Goal: Navigation & Orientation: Find specific page/section

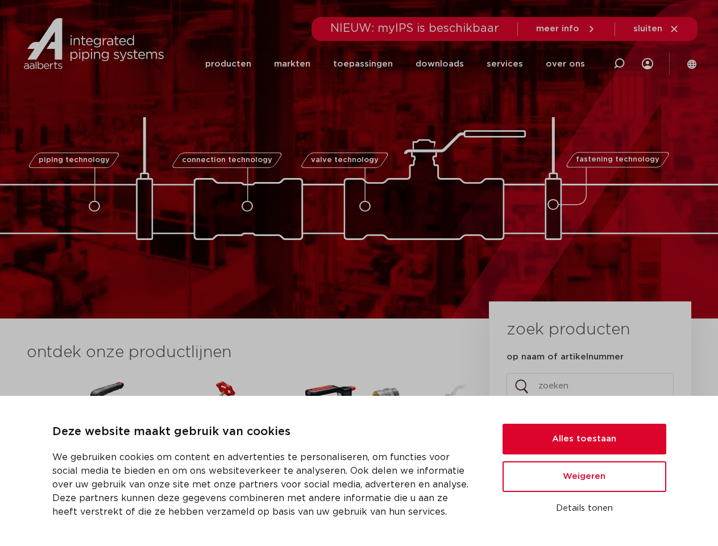
click at [359, 273] on div "piping technology connection technology valve technology fastening technology p…" at bounding box center [359, 159] width 718 height 318
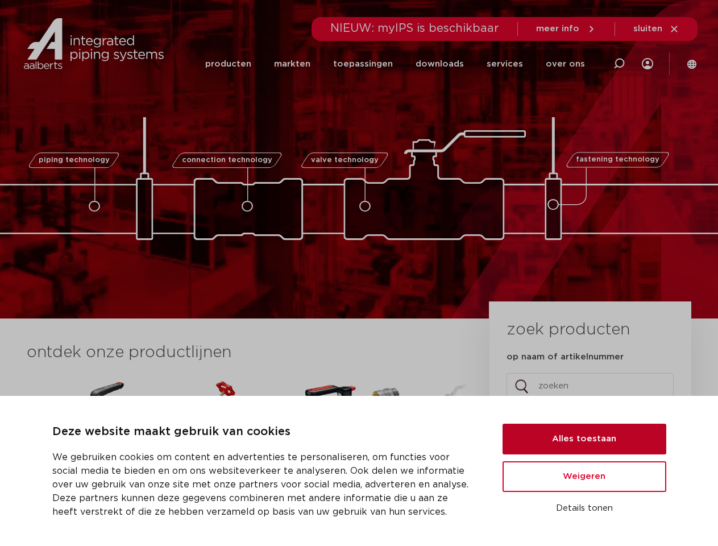
click at [584, 439] on button "Alles toestaan" at bounding box center [585, 439] width 164 height 31
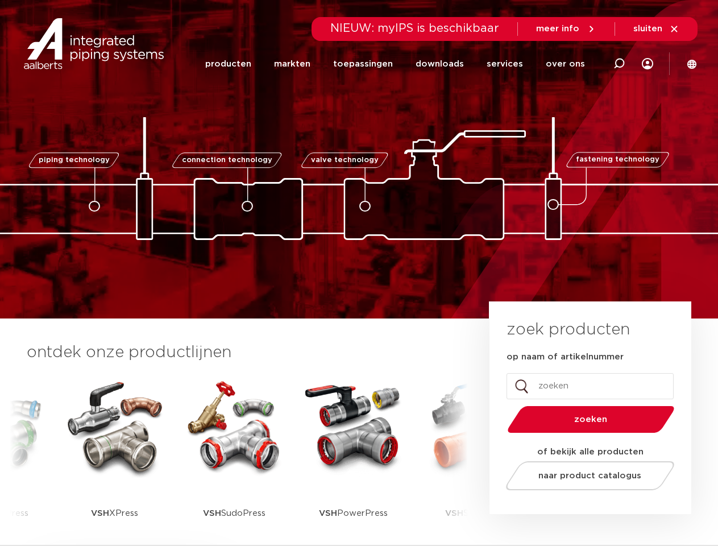
click at [584, 476] on span "naar product catalogus" at bounding box center [589, 475] width 103 height 9
click at [584, 508] on div "zoek producten op naam of artikelnummer Instagram Dit veld is bedoeld voor vali…" at bounding box center [591, 407] width 202 height 213
click at [401, 64] on li "toepassingen" at bounding box center [363, 64] width 82 height 44
click at [619, 64] on icon at bounding box center [619, 64] width 14 height 14
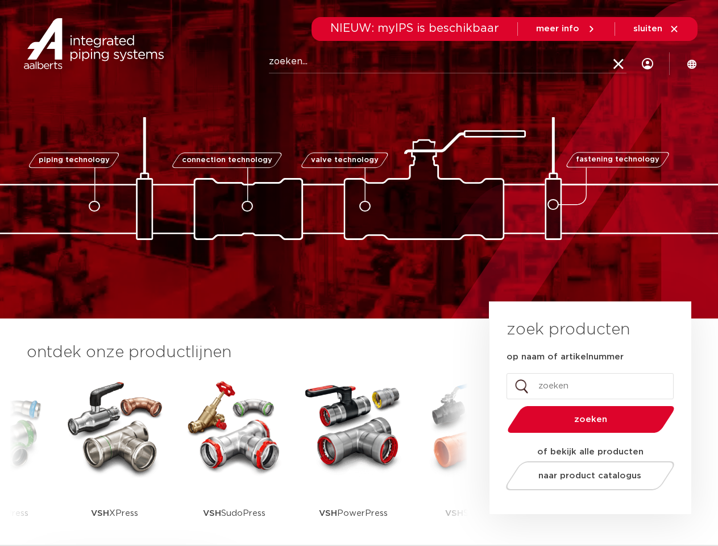
click at [657, 29] on span "sluiten" at bounding box center [647, 28] width 29 height 9
